Goal: Check status: Check status

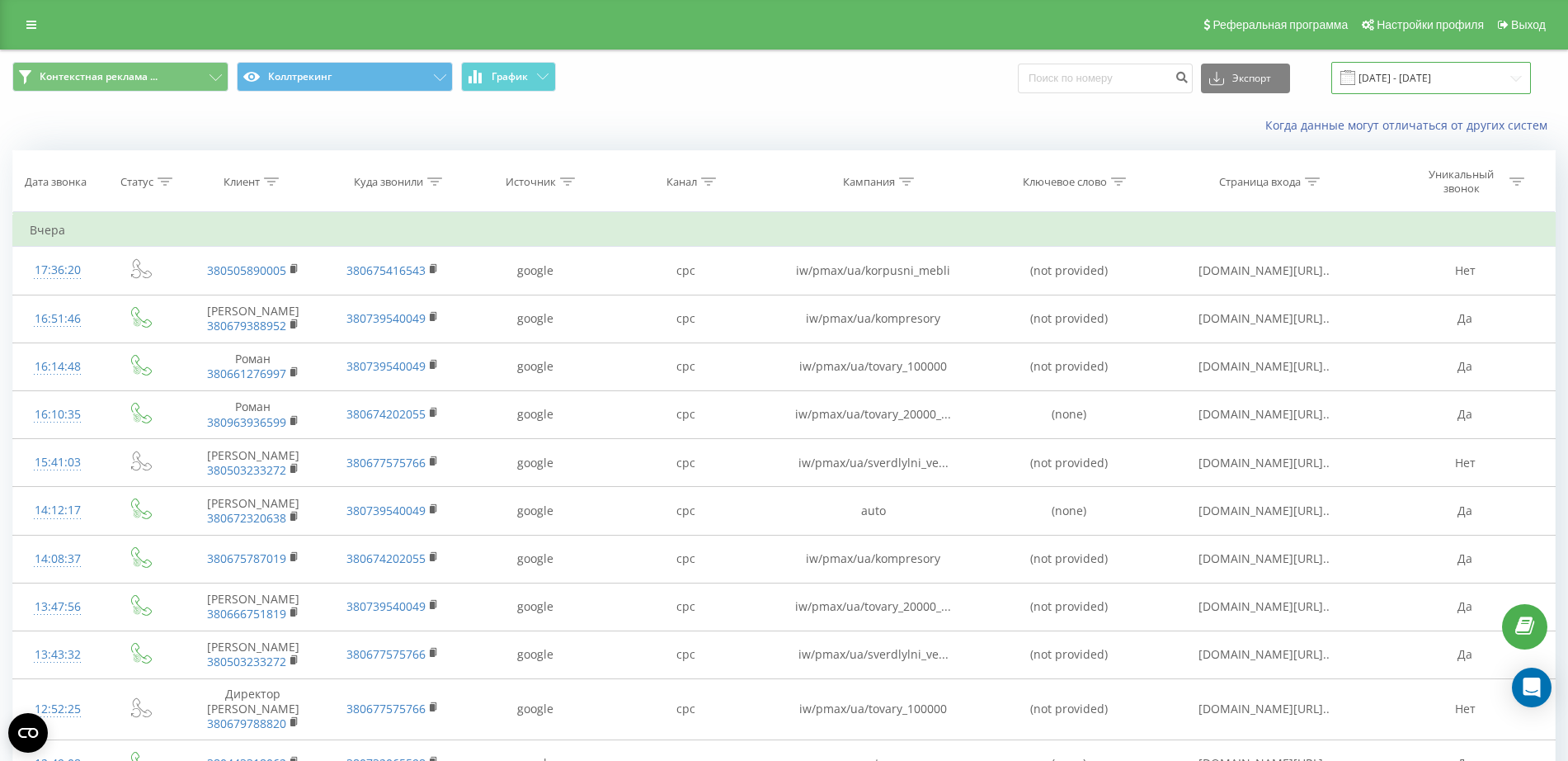
click at [1467, 80] on input "[DATE] - [DATE]" at bounding box center [1430, 78] width 199 height 32
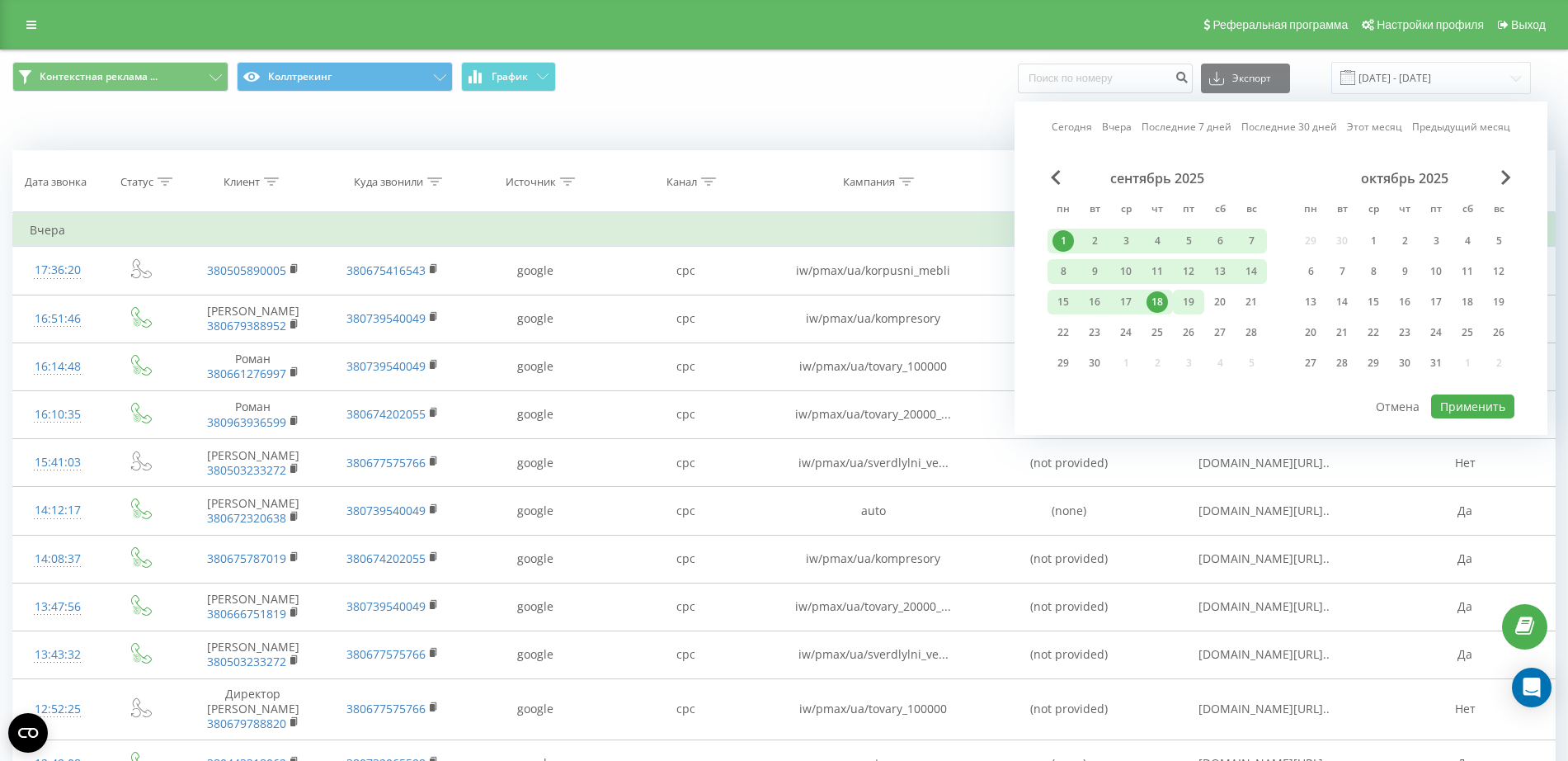
click at [1187, 298] on div "19" at bounding box center [1189, 302] width 22 height 22
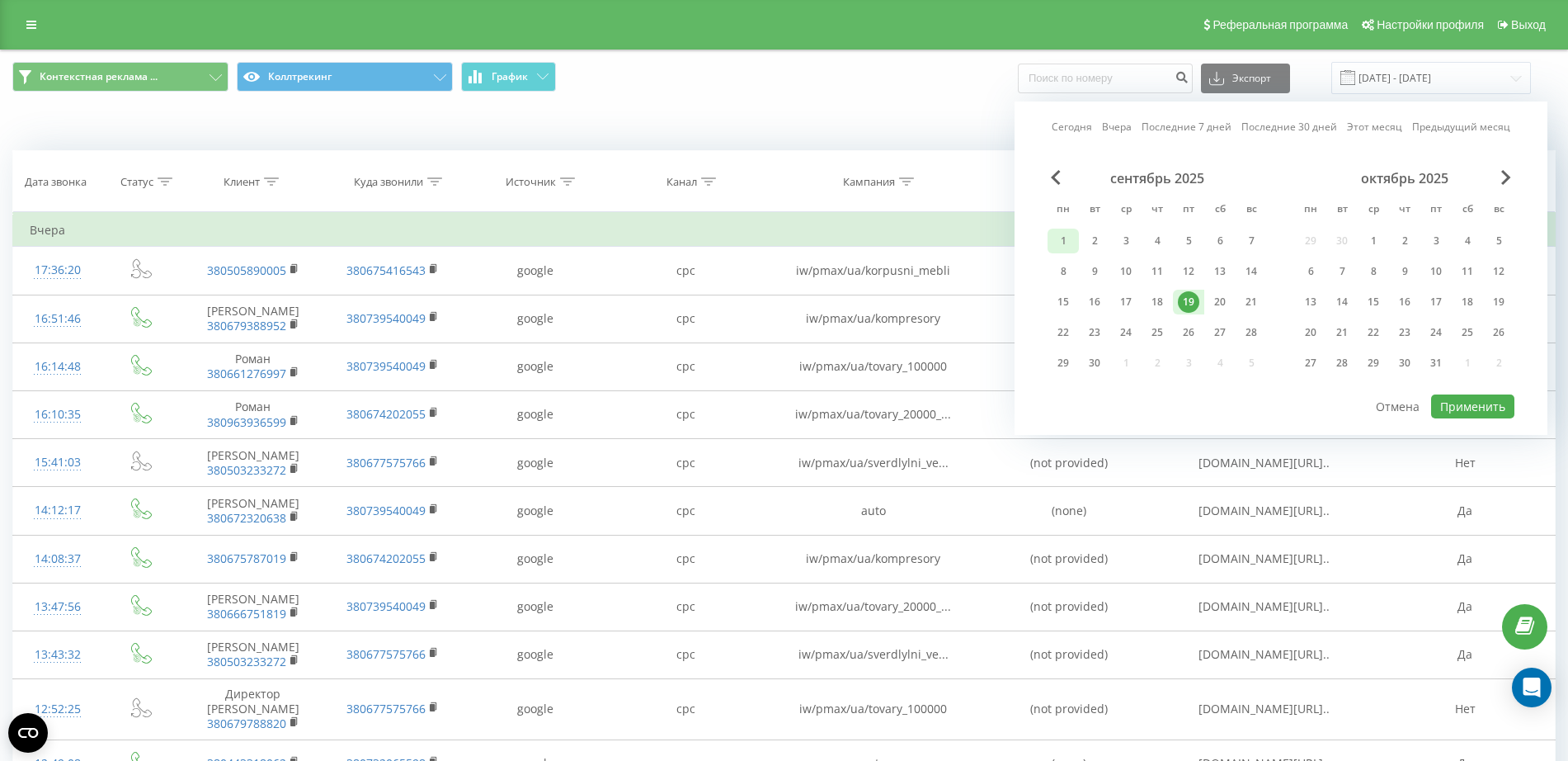
click at [1063, 246] on div "1" at bounding box center [1063, 241] width 22 height 22
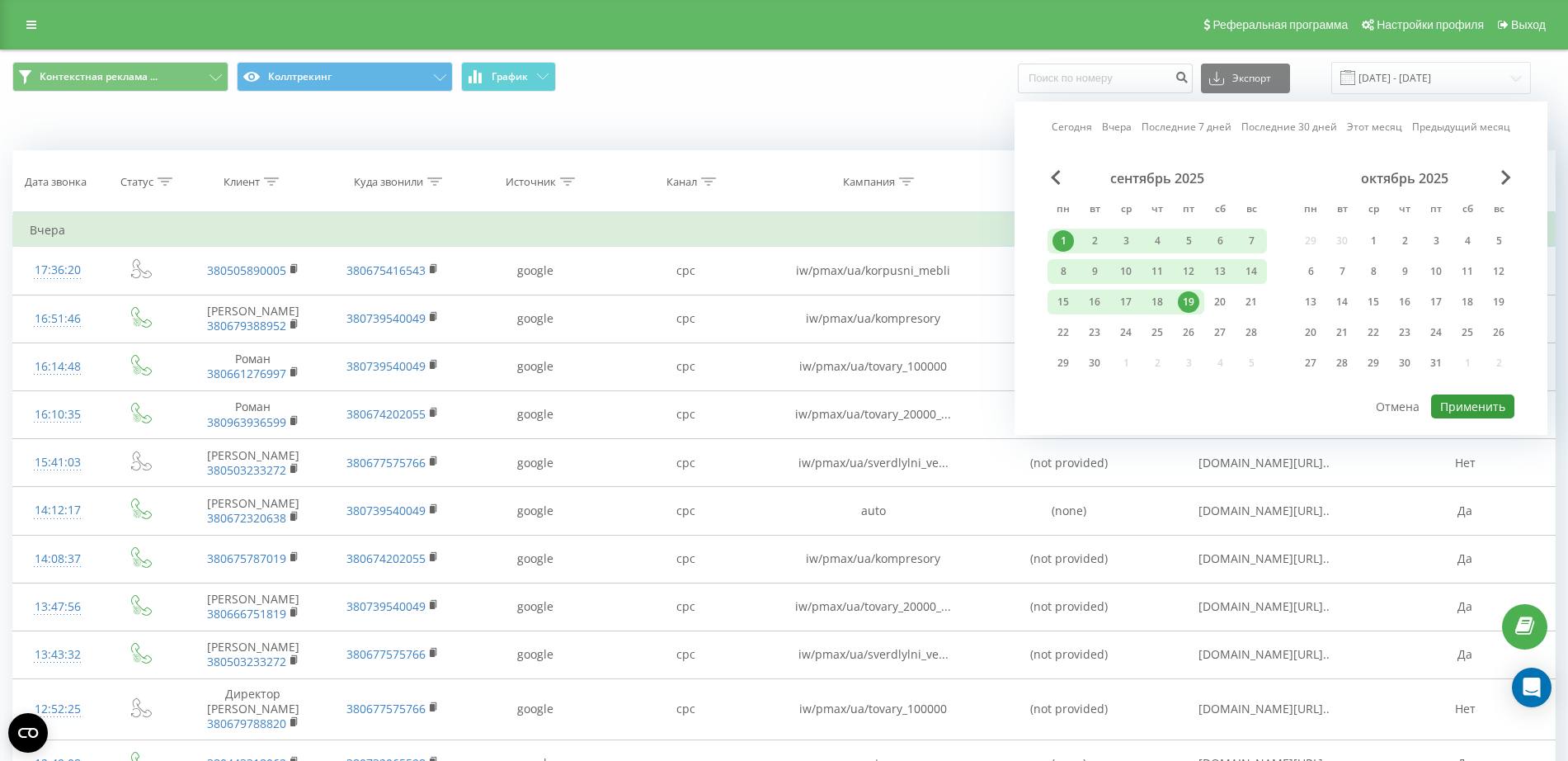
click at [1482, 412] on button "Применить" at bounding box center [1472, 406] width 84 height 24
type input "[DATE] - [DATE]"
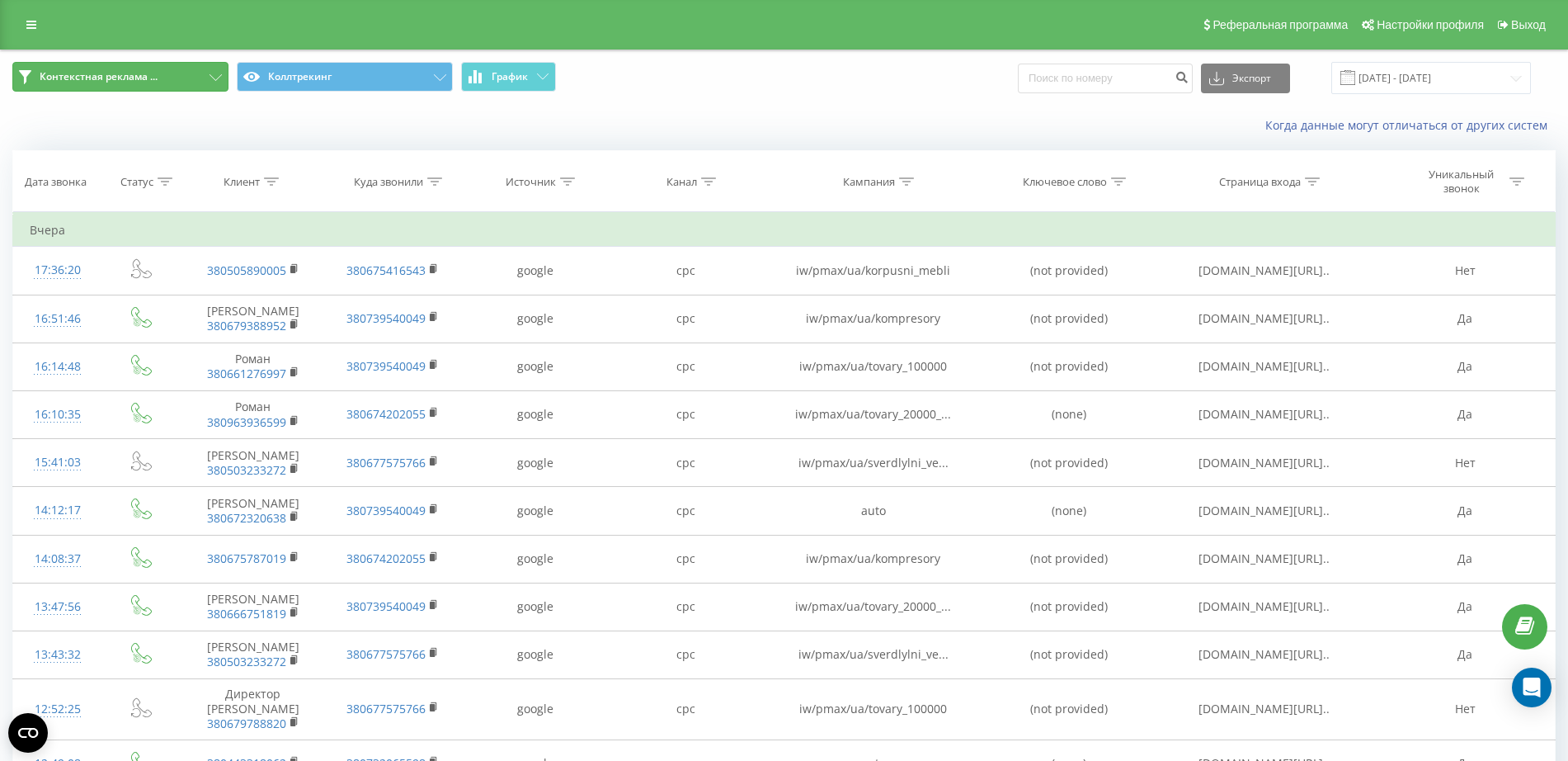
click at [117, 65] on button "Контекстная реклама ..." at bounding box center [120, 77] width 216 height 29
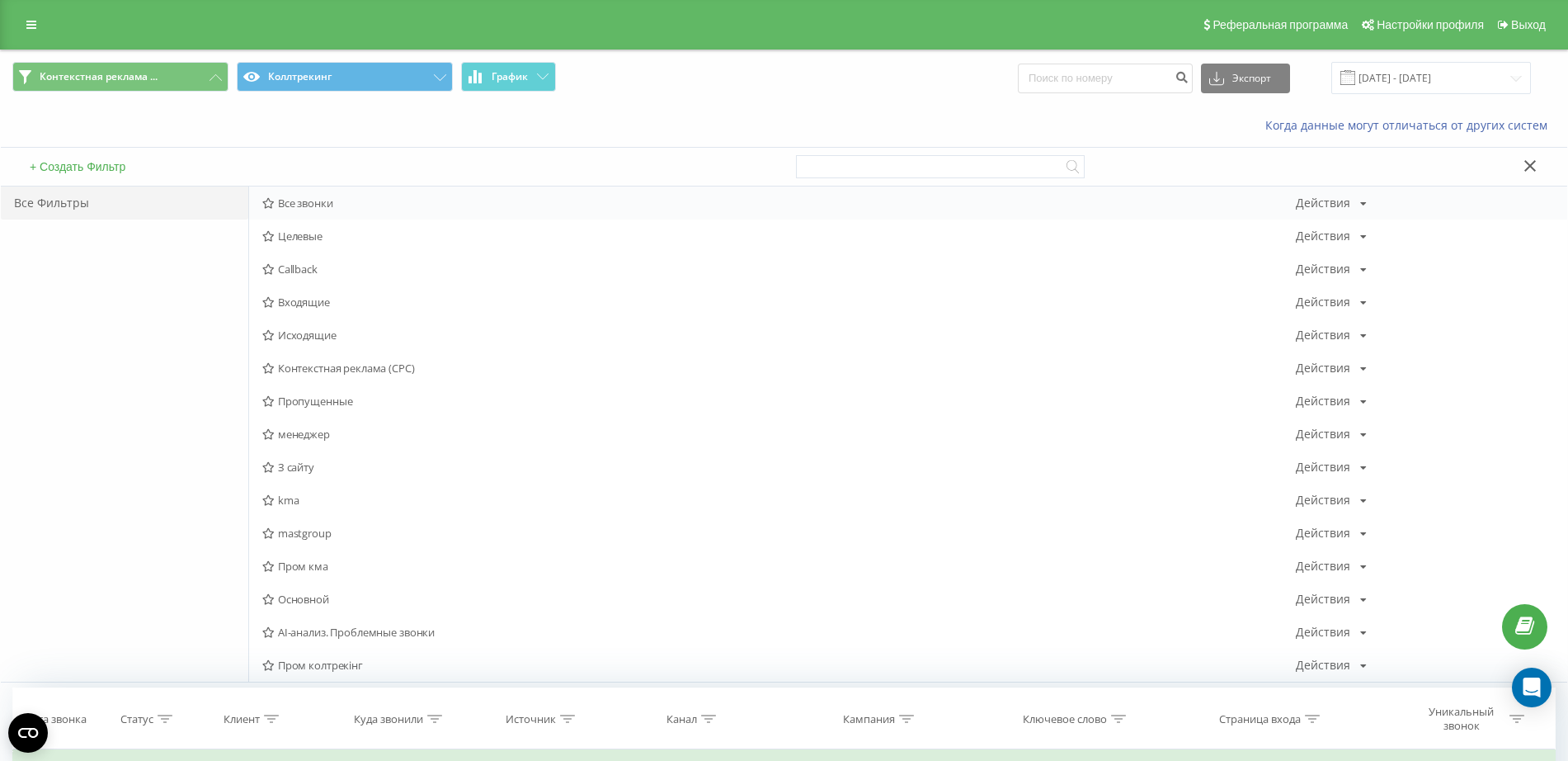
click at [335, 204] on span "Все звонки" at bounding box center [779, 203] width 1033 height 11
